Goal: Task Accomplishment & Management: Use online tool/utility

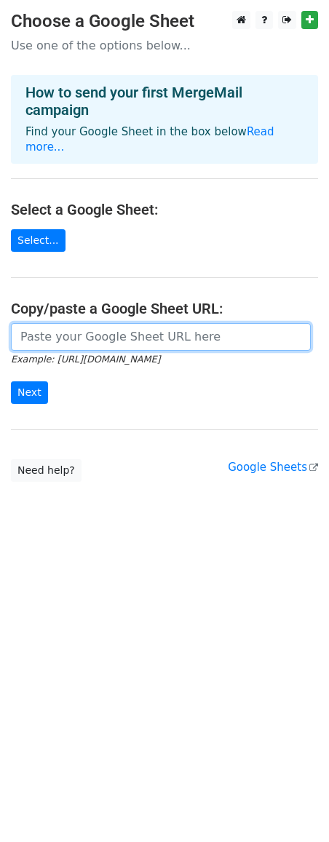
click at [96, 323] on input "url" at bounding box center [161, 337] width 300 height 28
paste input "https://docs.google.com/spreadsheets/d/1p4yUKXOe6gWhX75lg_eppXDtwcdBqkaTyUxYlXd…"
type input "https://docs.google.com/spreadsheets/d/1p4yUKXOe6gWhX75lg_eppXDtwcdBqkaTyUxYlXd…"
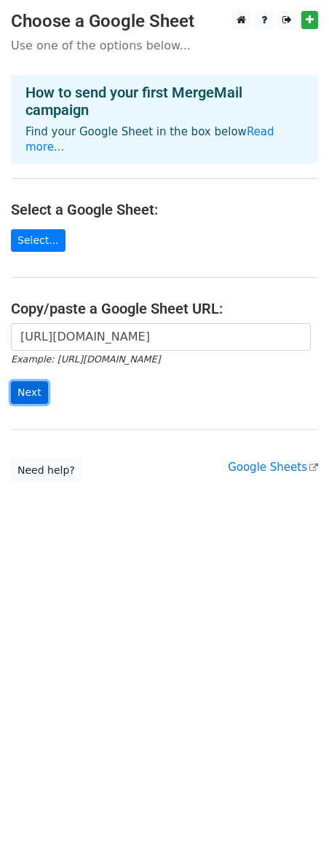
click at [31, 382] on input "Next" at bounding box center [29, 393] width 37 height 23
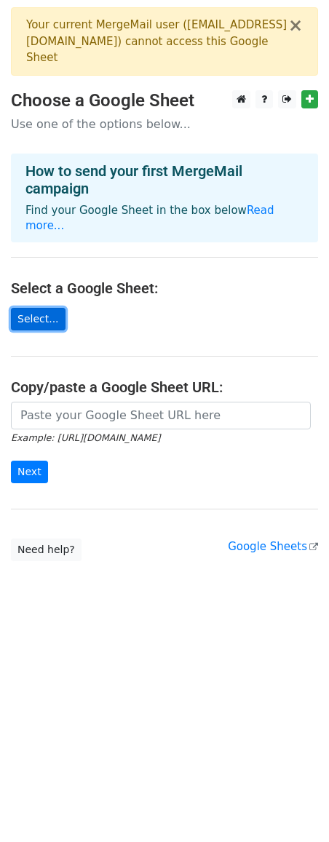
click at [53, 308] on link "Select..." at bounding box center [38, 319] width 55 height 23
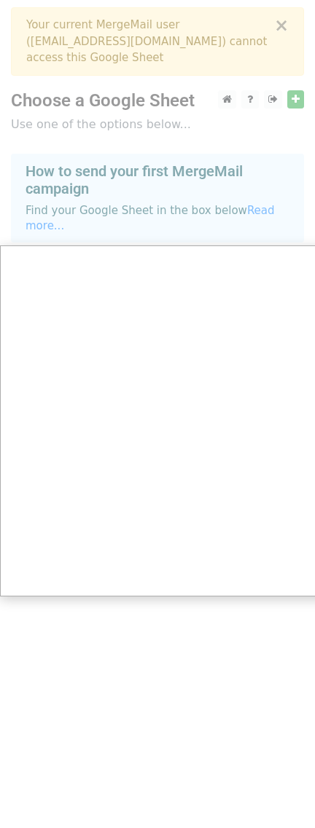
click at [143, 143] on div at bounding box center [164, 421] width 329 height 842
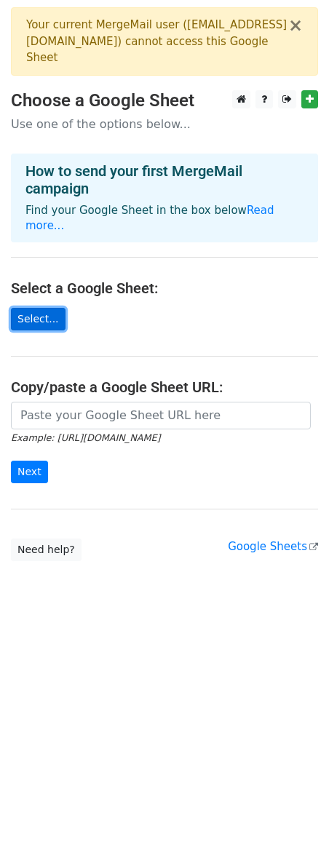
click at [50, 308] on link "Select..." at bounding box center [38, 319] width 55 height 23
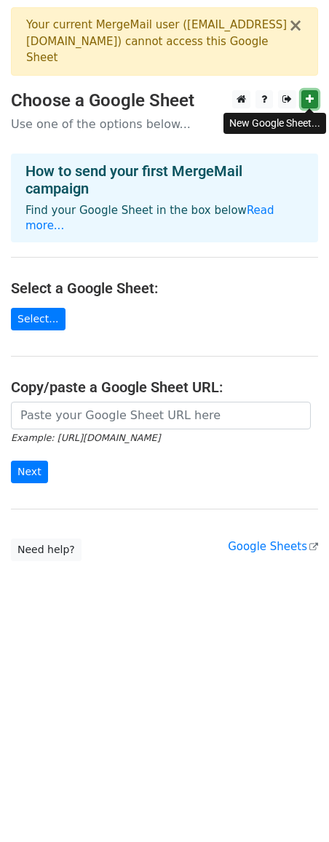
click at [310, 100] on icon at bounding box center [310, 99] width 8 height 10
click at [19, 308] on link "Select..." at bounding box center [38, 319] width 55 height 23
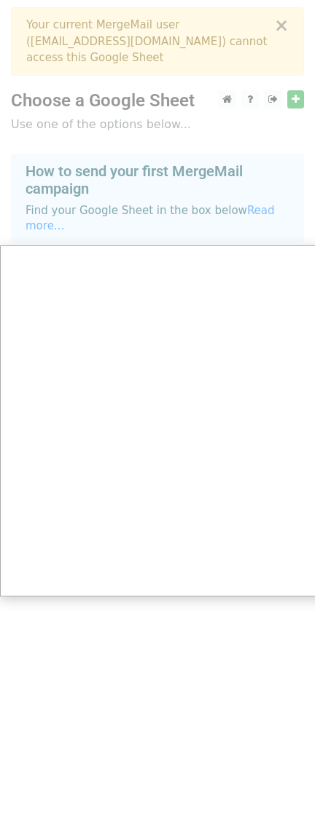
click at [166, 178] on div at bounding box center [164, 421] width 329 height 842
click at [195, 633] on div at bounding box center [164, 421] width 329 height 842
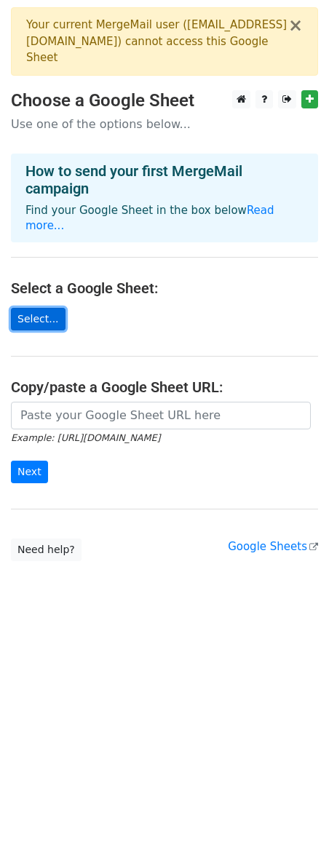
click at [21, 308] on link "Select..." at bounding box center [38, 319] width 55 height 23
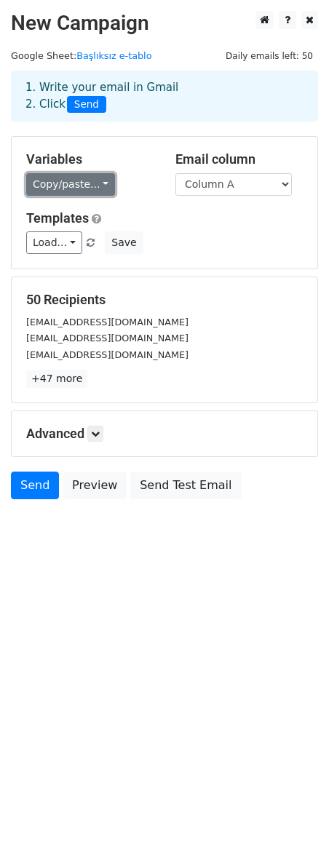
click at [99, 183] on link "Copy/paste..." at bounding box center [70, 184] width 89 height 23
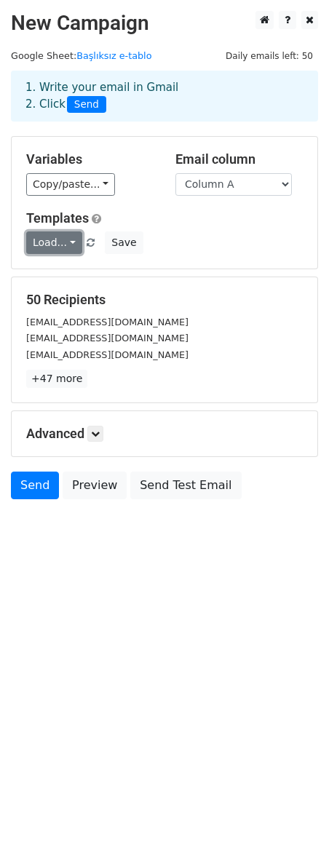
click at [66, 243] on link "Load..." at bounding box center [54, 243] width 56 height 23
click at [99, 438] on icon at bounding box center [95, 434] width 9 height 9
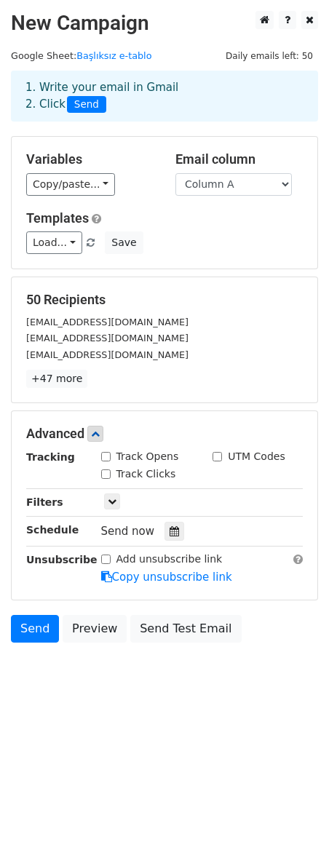
click at [121, 461] on label "Track Opens" at bounding box center [147, 456] width 63 height 15
click at [111, 461] on input "Track Opens" at bounding box center [105, 456] width 9 height 9
click at [116, 460] on label "Track Opens" at bounding box center [147, 456] width 63 height 15
click at [111, 460] on input "Track Opens" at bounding box center [105, 456] width 9 height 9
checkbox input "false"
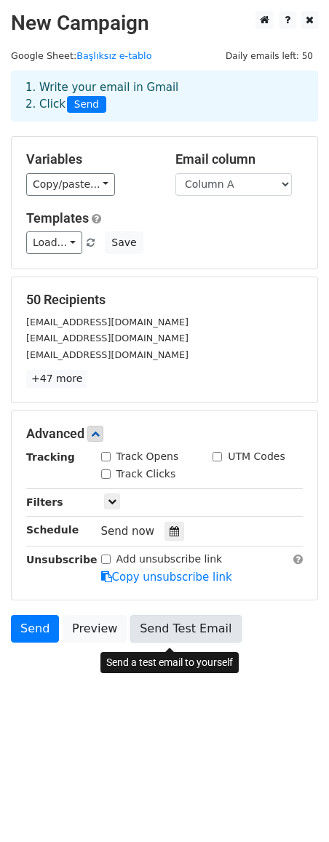
click at [167, 632] on link "Send Test Email" at bounding box center [185, 629] width 111 height 28
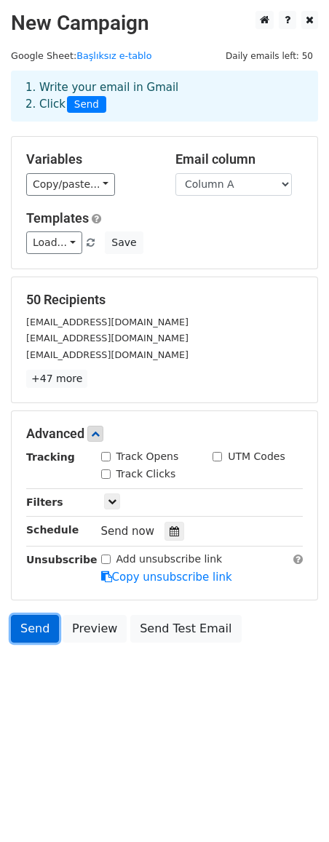
click at [29, 633] on link "Send" at bounding box center [35, 629] width 48 height 28
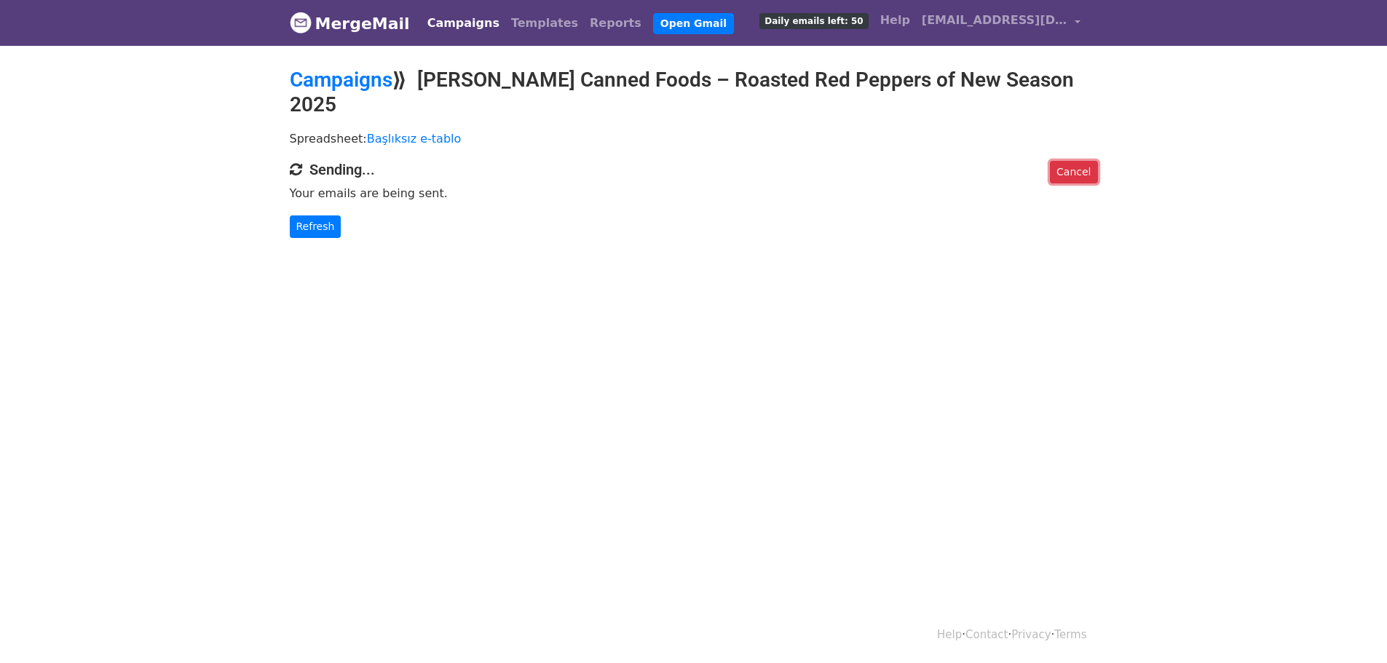
drag, startPoint x: 1065, startPoint y: 137, endPoint x: 745, endPoint y: 52, distance: 331.5
click at [1065, 161] on link "Cancel" at bounding box center [1073, 172] width 47 height 23
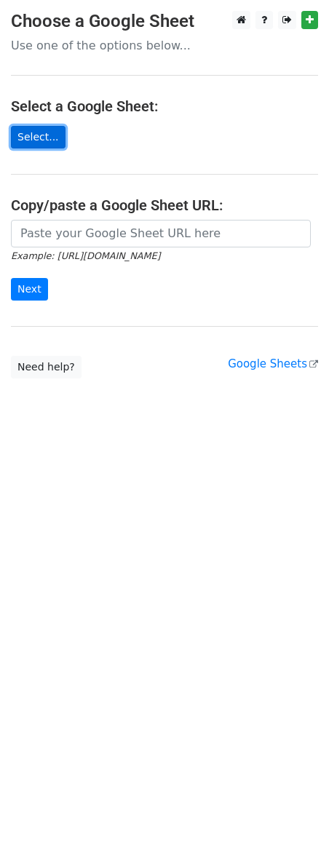
click at [42, 141] on link "Select..." at bounding box center [38, 137] width 55 height 23
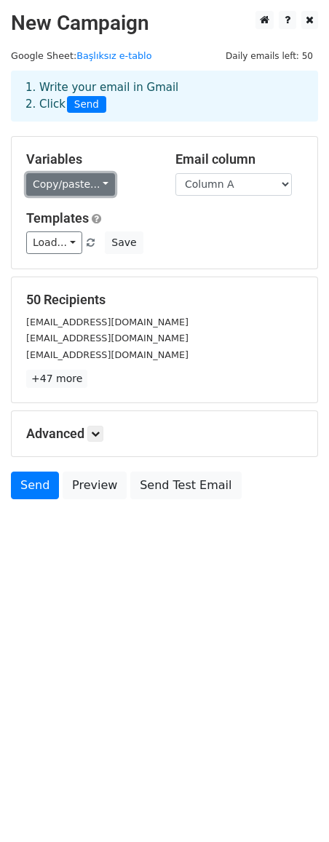
click at [98, 186] on link "Copy/paste..." at bounding box center [70, 184] width 89 height 23
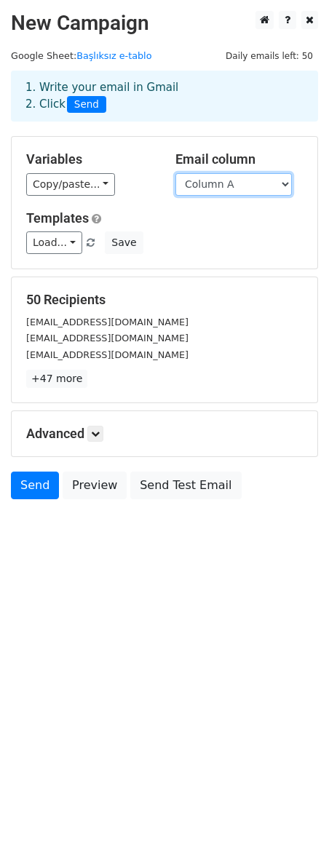
click at [274, 182] on select "Column A Column B" at bounding box center [233, 184] width 116 height 23
click at [278, 183] on select "Column A Column B" at bounding box center [233, 184] width 116 height 23
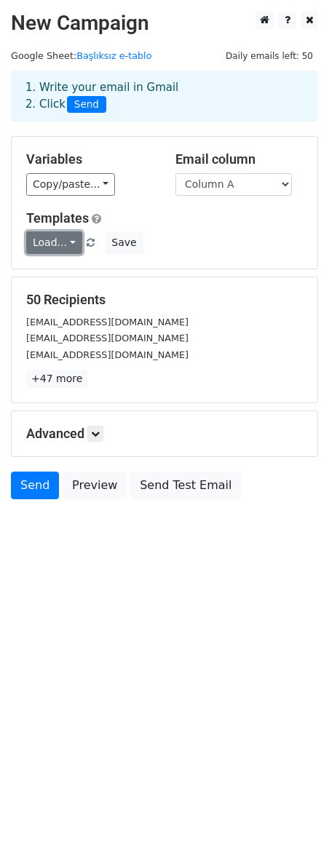
click at [63, 246] on link "Load..." at bounding box center [54, 243] width 56 height 23
click at [65, 245] on link "Load..." at bounding box center [54, 243] width 56 height 23
click at [106, 447] on div "Advanced Tracking Track Opens UTM Codes Track Clicks Filters Only include sprea…" at bounding box center [165, 433] width 306 height 45
click at [103, 442] on link at bounding box center [95, 434] width 16 height 16
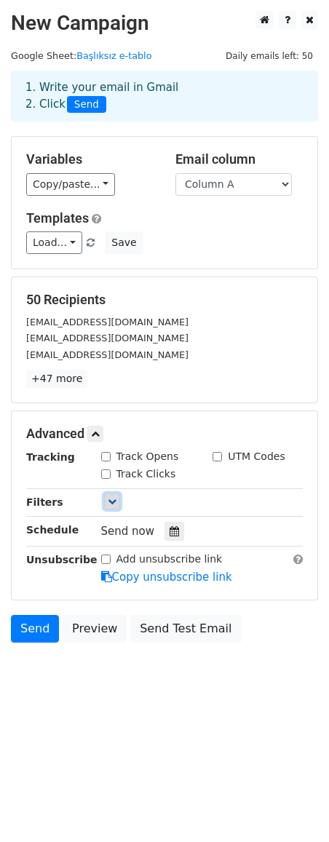
click at [108, 510] on link at bounding box center [112, 502] width 16 height 16
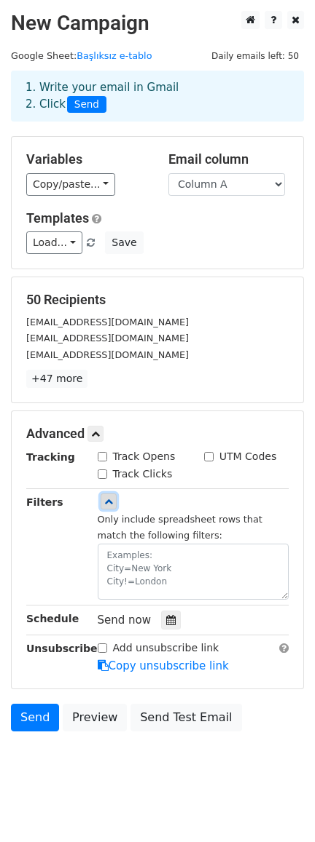
click at [114, 507] on link at bounding box center [108, 502] width 16 height 16
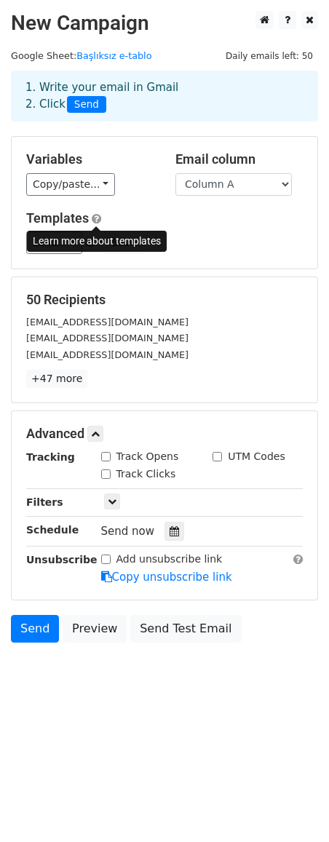
click at [94, 218] on span at bounding box center [96, 218] width 9 height 11
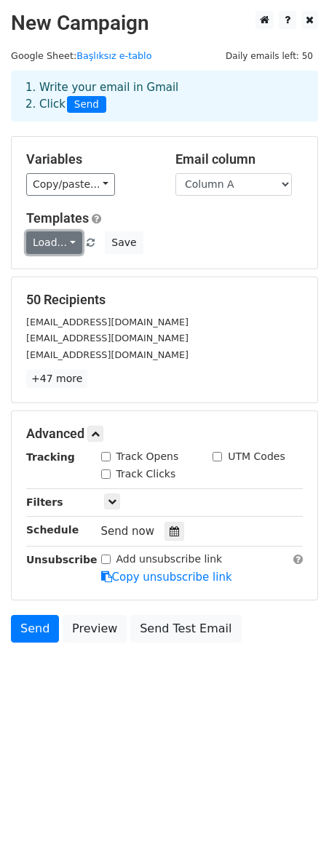
click at [71, 239] on link "Load..." at bounding box center [54, 243] width 56 height 23
click at [68, 239] on link "Load..." at bounding box center [54, 243] width 56 height 23
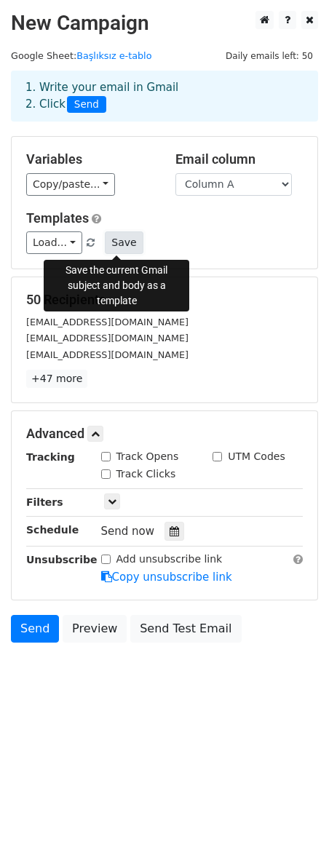
click at [120, 240] on button "Save" at bounding box center [124, 243] width 38 height 23
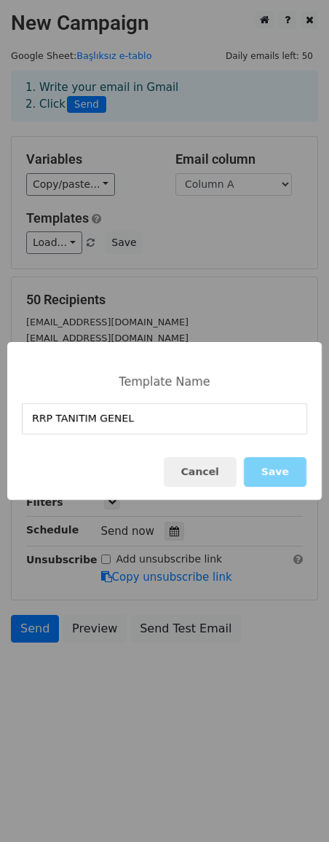
type input "RRP TANITIM GENEL"
click at [133, 453] on div "Cancel Save" at bounding box center [164, 472] width 315 height 56
click at [290, 478] on button "Save" at bounding box center [275, 472] width 63 height 30
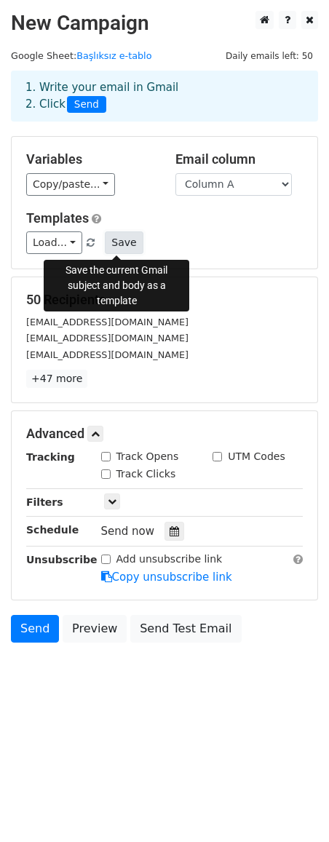
click at [111, 245] on button "Save" at bounding box center [124, 243] width 38 height 23
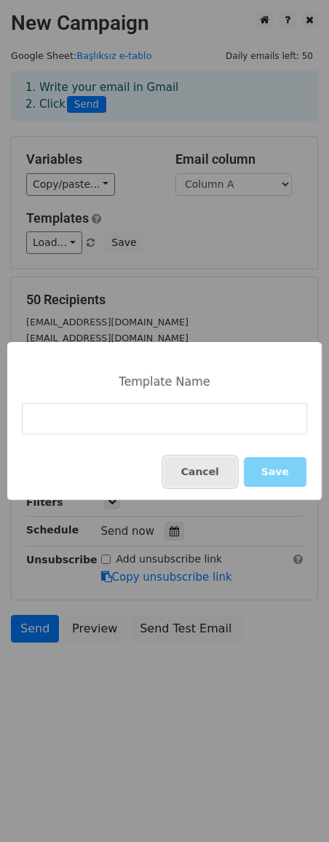
click at [225, 478] on button "Cancel" at bounding box center [200, 472] width 73 height 30
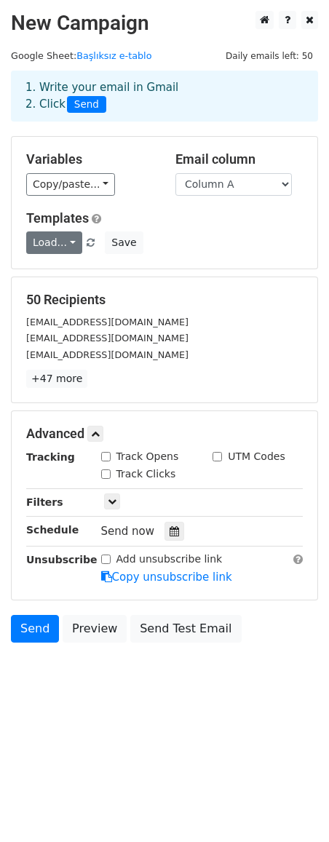
click at [67, 234] on div "Templates Load... RRP TANITIM GENEL Save" at bounding box center [164, 232] width 299 height 44
click at [63, 237] on link "Load..." at bounding box center [54, 243] width 56 height 23
click at [74, 272] on link "RRP TANITIM GENEL" at bounding box center [102, 275] width 151 height 23
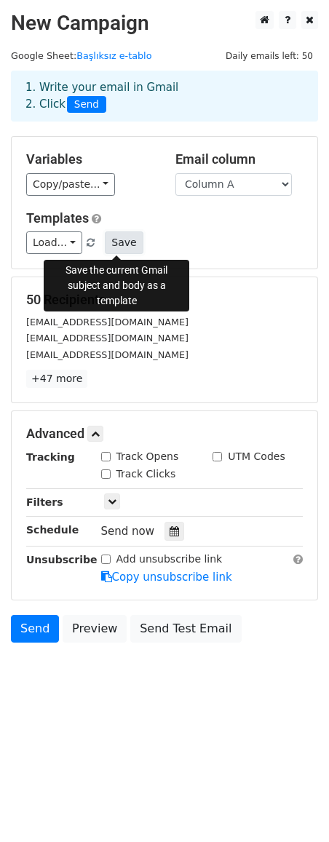
click at [126, 243] on button "Save" at bounding box center [124, 243] width 38 height 23
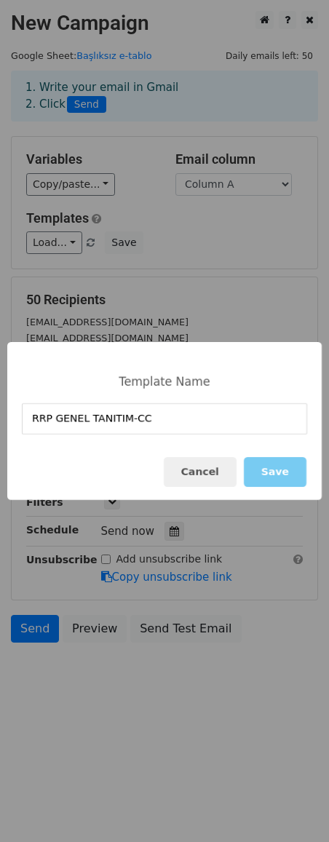
type input "RRP GENEL TANITIM-CC"
click at [281, 476] on button "Save" at bounding box center [275, 472] width 63 height 30
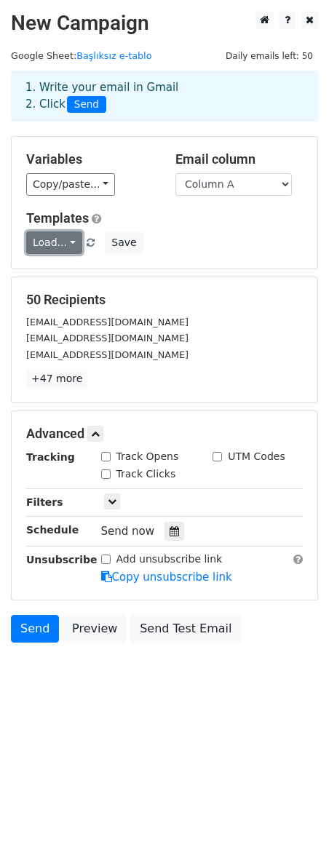
click at [67, 245] on link "Load..." at bounding box center [54, 243] width 56 height 23
click at [68, 242] on link "Load..." at bounding box center [54, 243] width 56 height 23
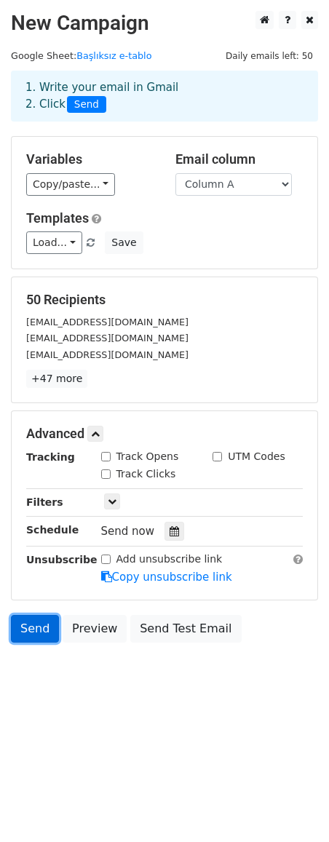
click at [32, 639] on link "Send" at bounding box center [35, 629] width 48 height 28
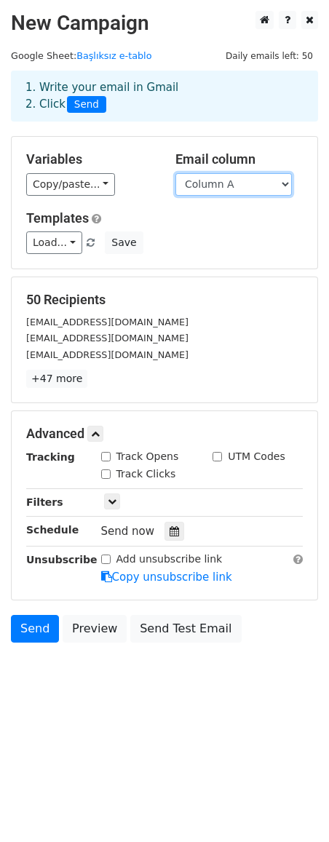
click at [269, 173] on select "Column A Column B" at bounding box center [233, 184] width 116 height 23
click at [275, 184] on select "Column A Column B" at bounding box center [233, 184] width 116 height 23
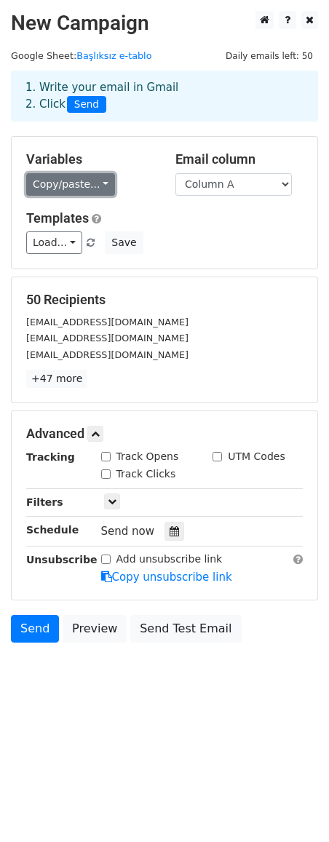
click at [71, 181] on link "Copy/paste..." at bounding box center [70, 184] width 89 height 23
click at [88, 178] on link "Copy/paste..." at bounding box center [70, 184] width 89 height 23
click at [141, 184] on div "Copy/paste... {{Column A}} {{Column B}}" at bounding box center [89, 184] width 127 height 23
click at [87, 242] on span at bounding box center [91, 243] width 8 height 9
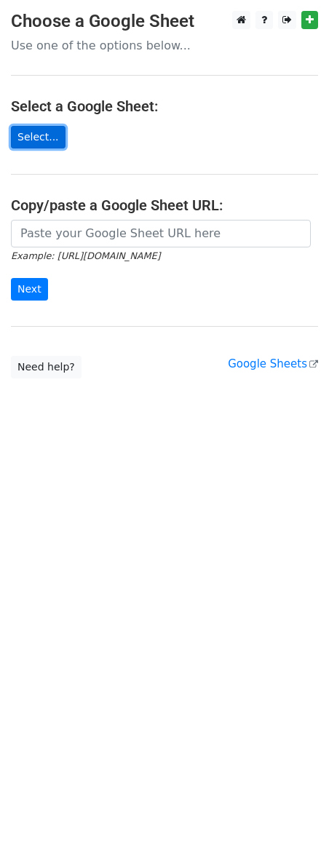
click at [48, 131] on link "Select..." at bounding box center [38, 137] width 55 height 23
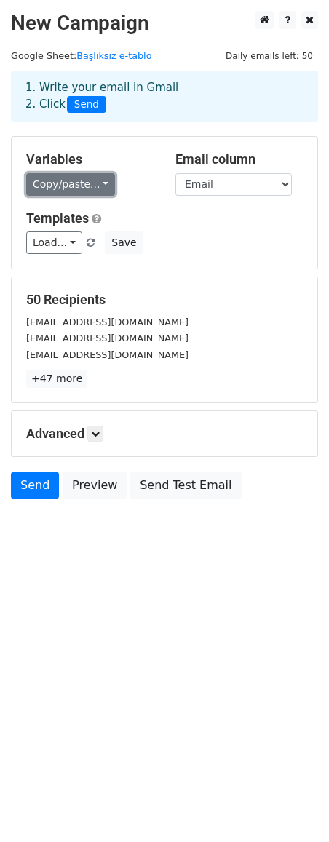
click at [97, 190] on link "Copy/paste..." at bounding box center [70, 184] width 89 height 23
click at [99, 185] on link "Copy/paste..." at bounding box center [70, 184] width 89 height 23
click at [88, 185] on link "Copy/paste..." at bounding box center [70, 184] width 89 height 23
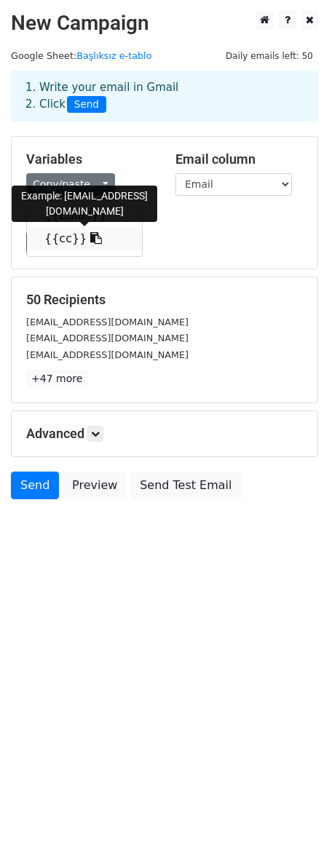
click at [64, 237] on link "{{cc}}" at bounding box center [84, 238] width 115 height 23
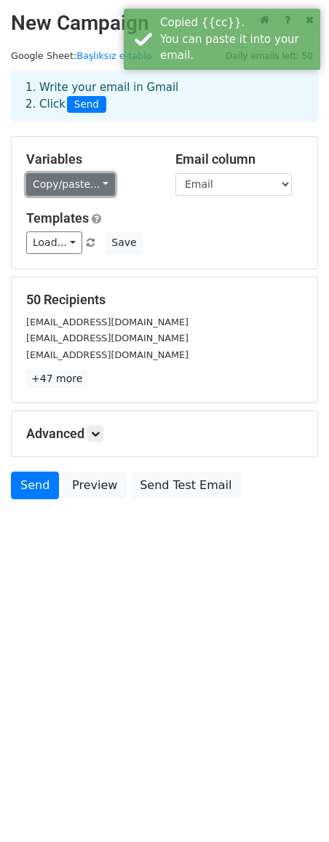
click at [92, 183] on link "Copy/paste..." at bounding box center [70, 184] width 89 height 23
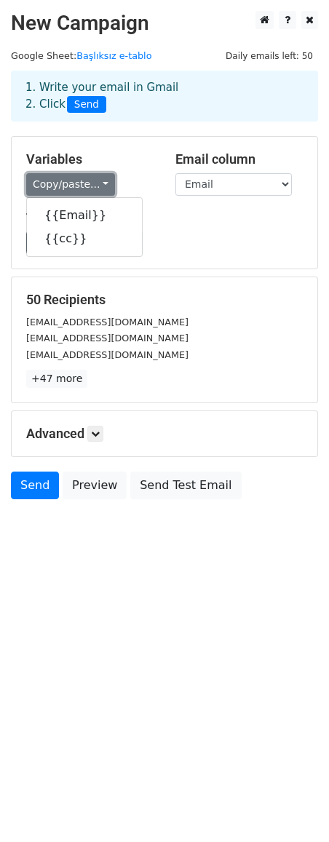
click at [103, 181] on link "Copy/paste..." at bounding box center [70, 184] width 89 height 23
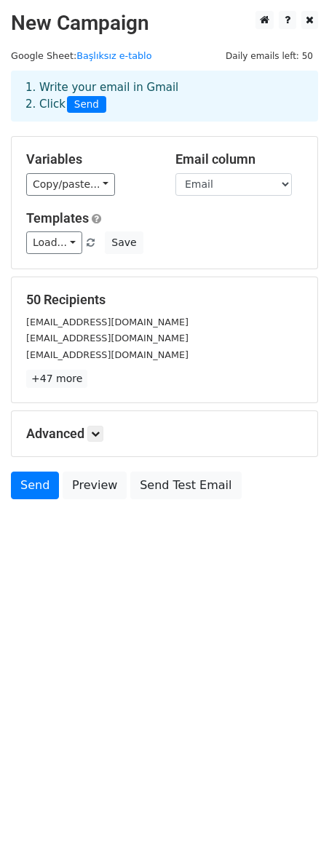
click at [144, 165] on h5 "Variables" at bounding box center [89, 159] width 127 height 16
click at [68, 245] on link "Load..." at bounding box center [54, 243] width 56 height 23
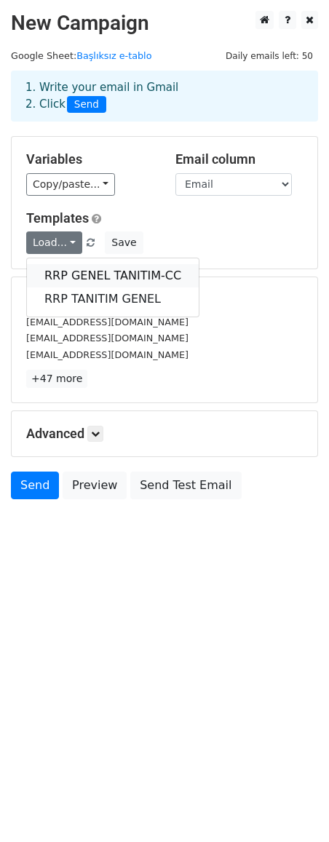
click at [85, 280] on link "RRP GENEL TANITIM-CC" at bounding box center [113, 275] width 172 height 23
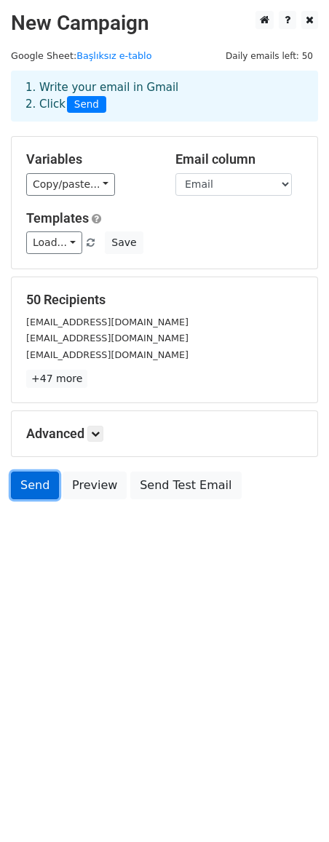
click at [27, 489] on link "Send" at bounding box center [35, 486] width 48 height 28
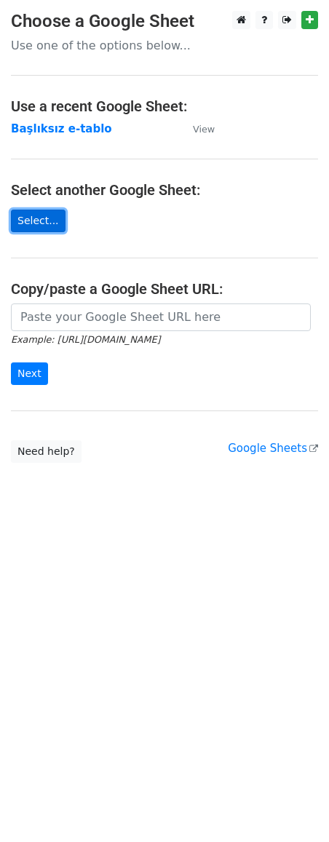
click at [30, 228] on link "Select..." at bounding box center [38, 221] width 55 height 23
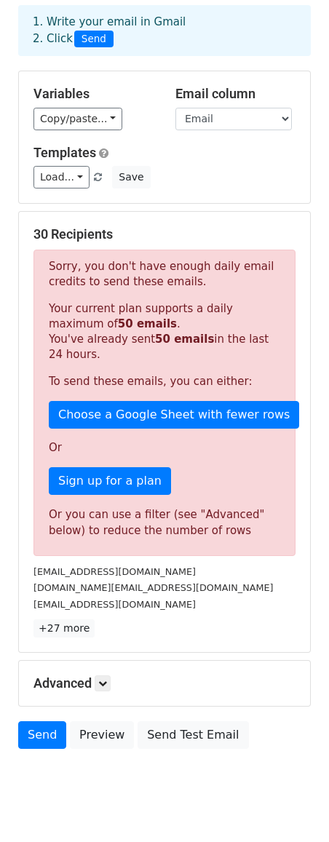
scroll to position [97, 0]
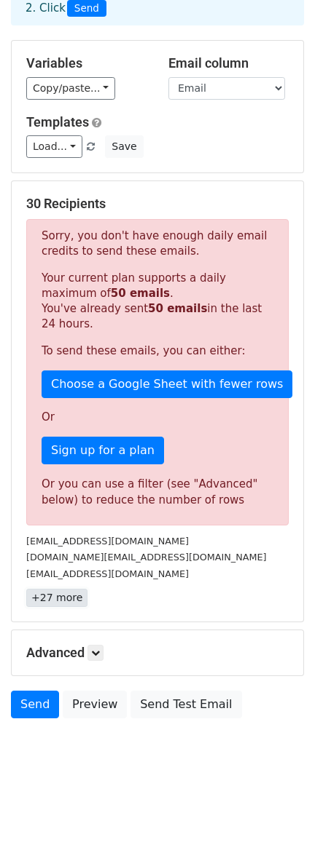
click at [56, 601] on link "+27 more" at bounding box center [56, 598] width 61 height 18
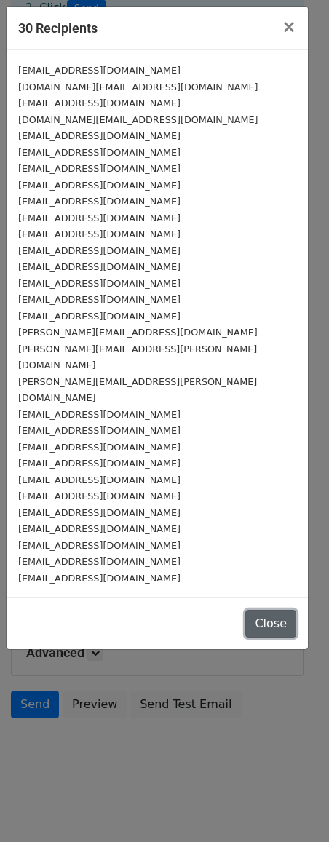
click at [272, 610] on button "Close" at bounding box center [270, 624] width 51 height 28
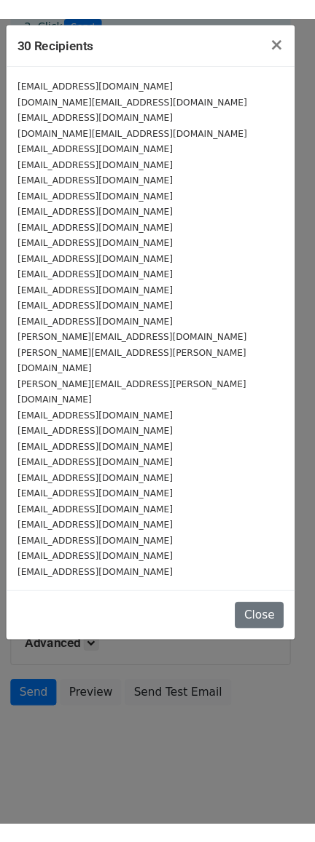
scroll to position [86, 0]
